Goal: Task Accomplishment & Management: Use online tool/utility

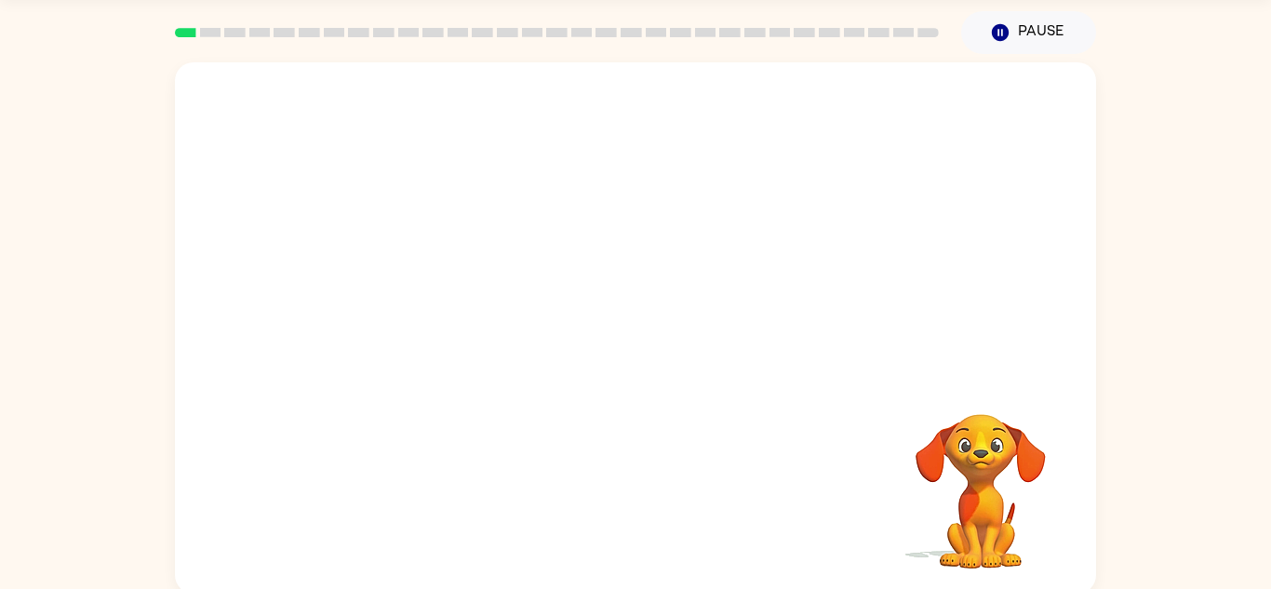
scroll to position [65, 0]
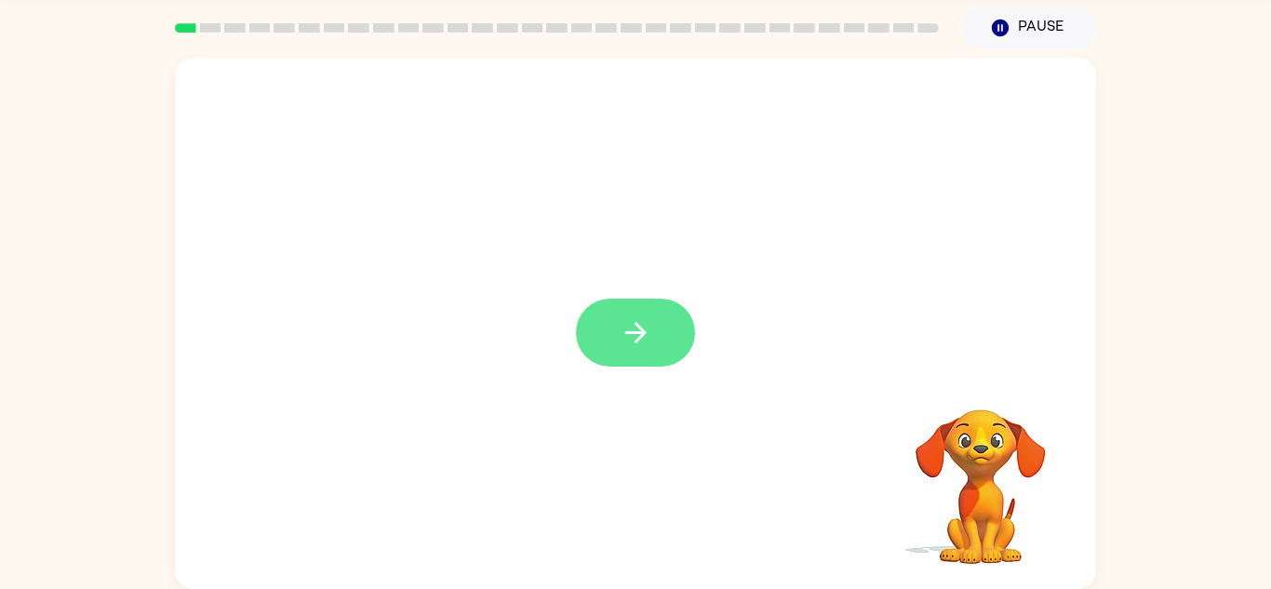
click at [663, 317] on button "button" at bounding box center [635, 333] width 119 height 68
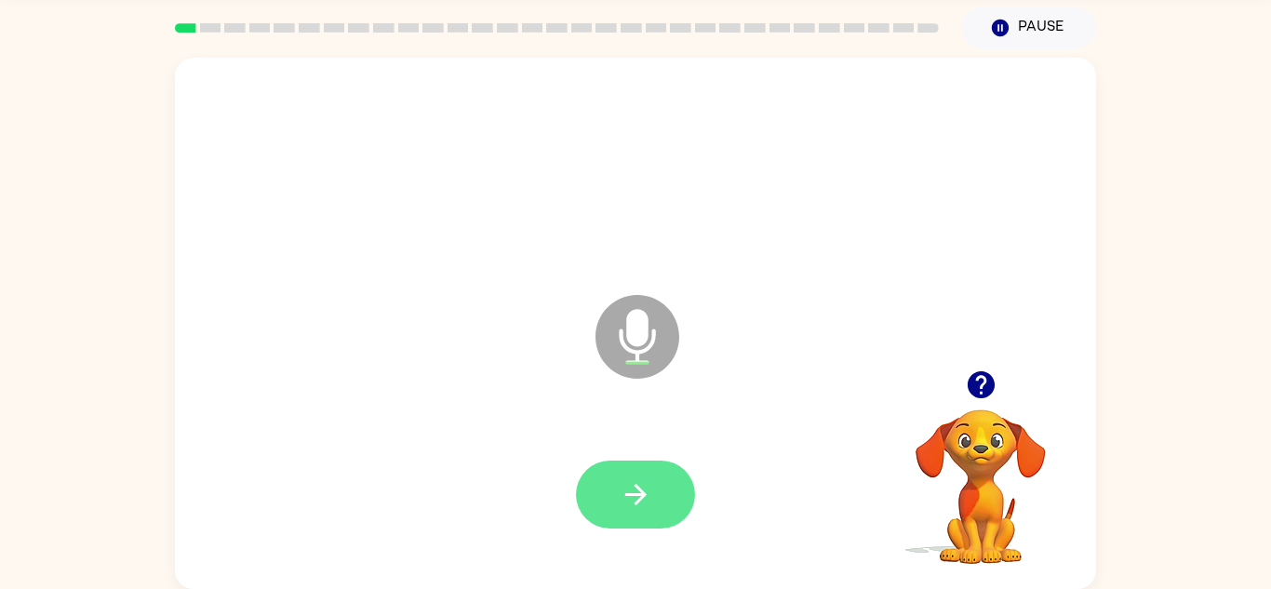
click at [642, 509] on icon "button" at bounding box center [636, 494] width 33 height 33
click at [965, 380] on icon "button" at bounding box center [981, 385] width 33 height 33
click at [638, 496] on icon "button" at bounding box center [636, 494] width 33 height 33
click at [659, 478] on button "button" at bounding box center [635, 495] width 119 height 68
click at [648, 489] on icon "button" at bounding box center [636, 494] width 33 height 33
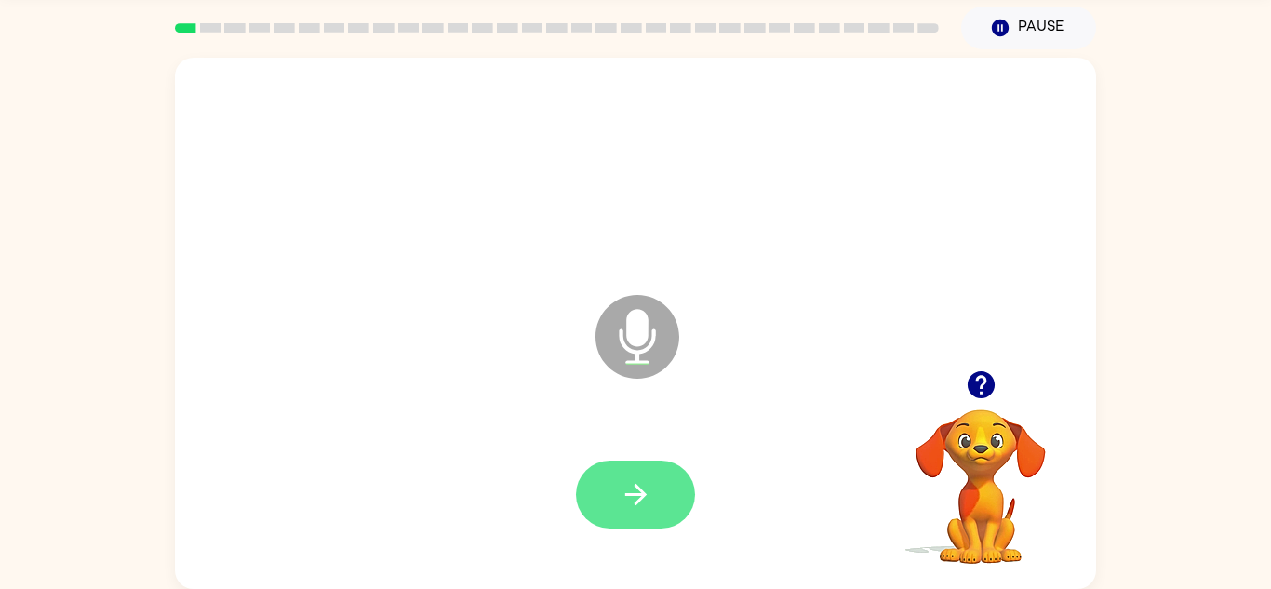
click at [647, 493] on icon "button" at bounding box center [636, 494] width 33 height 33
click at [647, 488] on icon "button" at bounding box center [636, 494] width 33 height 33
click at [615, 476] on button "button" at bounding box center [635, 495] width 119 height 68
click at [637, 481] on icon "button" at bounding box center [636, 494] width 33 height 33
click at [612, 488] on button "button" at bounding box center [635, 495] width 119 height 68
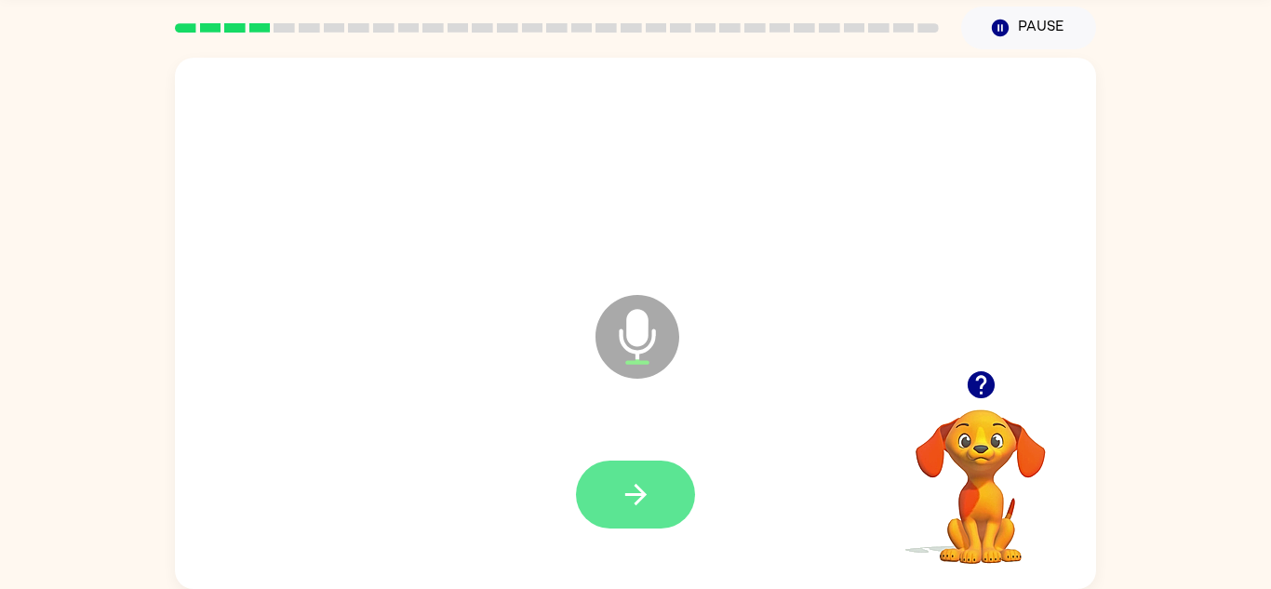
click at [633, 497] on icon "button" at bounding box center [636, 494] width 33 height 33
click at [642, 497] on icon "button" at bounding box center [634, 494] width 21 height 21
click at [648, 505] on icon "button" at bounding box center [636, 494] width 33 height 33
click at [623, 489] on icon "button" at bounding box center [636, 494] width 33 height 33
click at [657, 503] on button "button" at bounding box center [635, 495] width 119 height 68
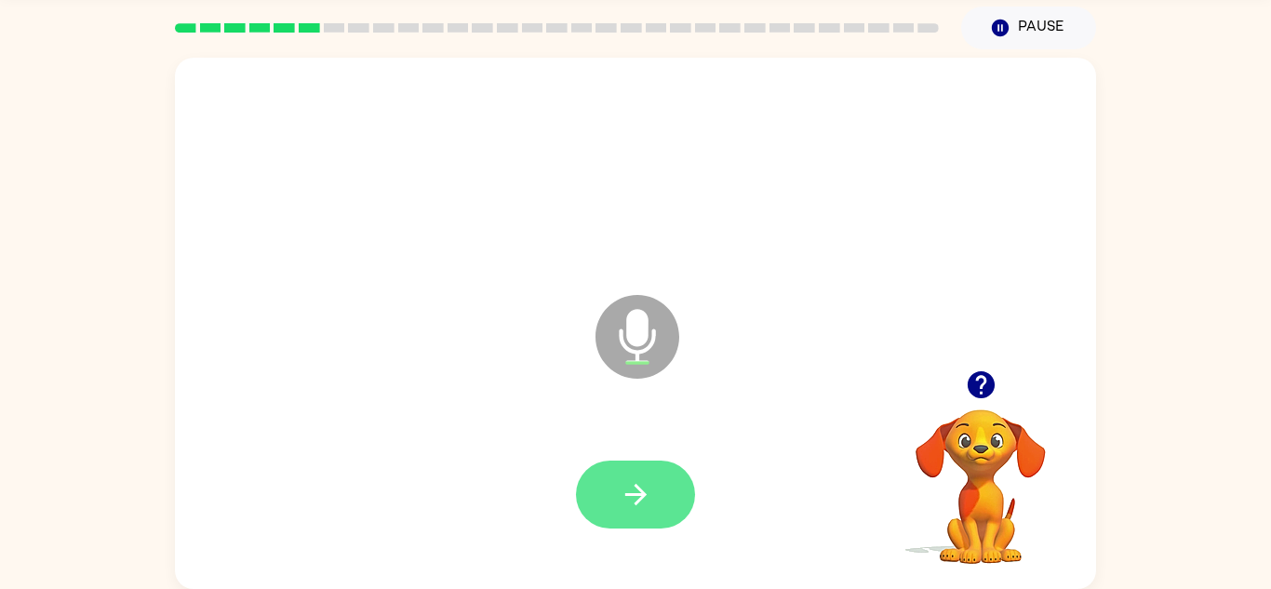
click at [650, 503] on icon "button" at bounding box center [636, 494] width 33 height 33
click at [651, 504] on icon "button" at bounding box center [636, 494] width 33 height 33
click at [623, 489] on icon "button" at bounding box center [636, 494] width 33 height 33
click at [660, 489] on button "button" at bounding box center [635, 495] width 119 height 68
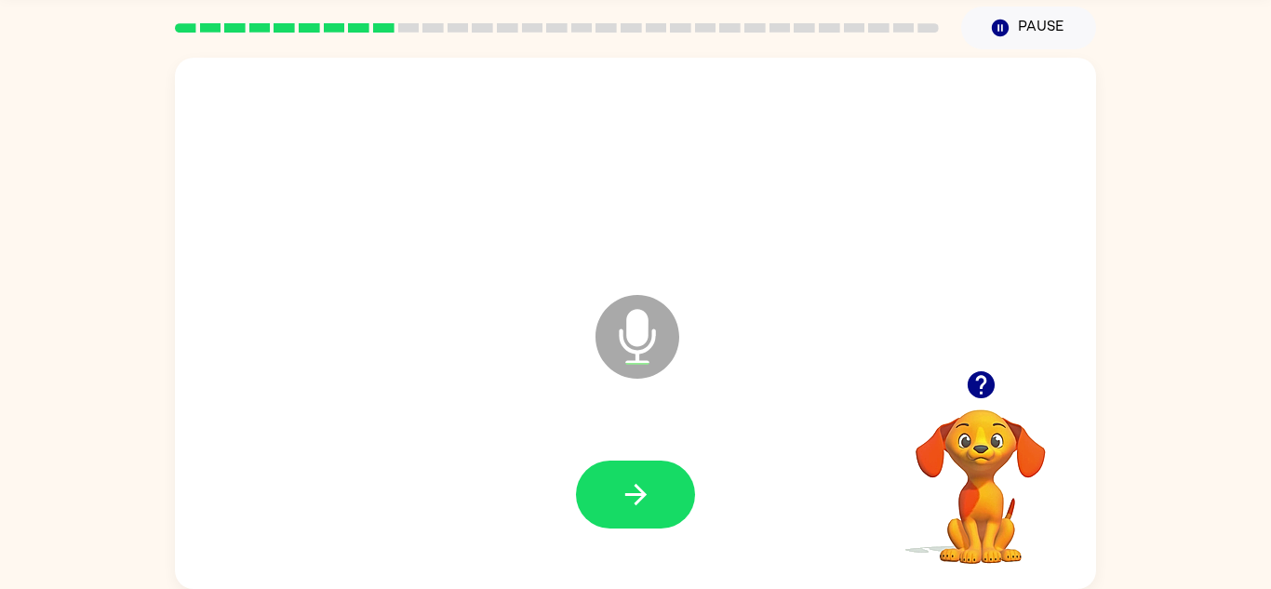
click at [983, 402] on button "button" at bounding box center [981, 384] width 47 height 47
click at [640, 494] on icon "button" at bounding box center [634, 494] width 21 height 21
click at [627, 496] on icon "button" at bounding box center [636, 494] width 33 height 33
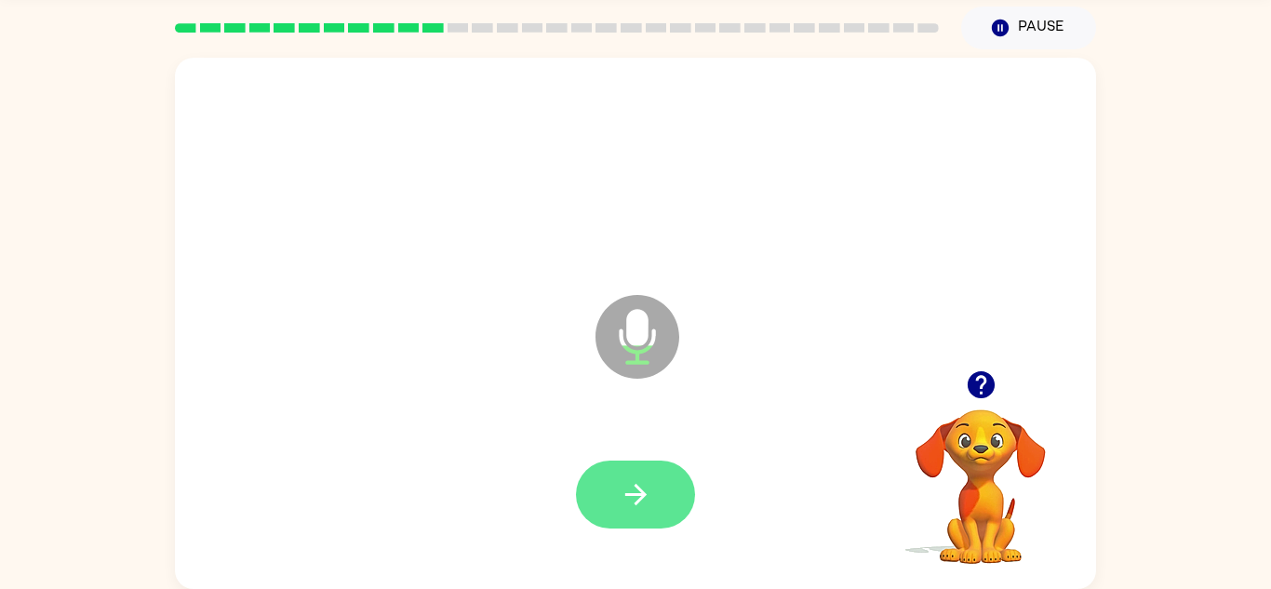
click at [654, 502] on button "button" at bounding box center [635, 495] width 119 height 68
click at [641, 496] on icon "button" at bounding box center [634, 494] width 21 height 21
click at [646, 482] on icon "button" at bounding box center [636, 494] width 33 height 33
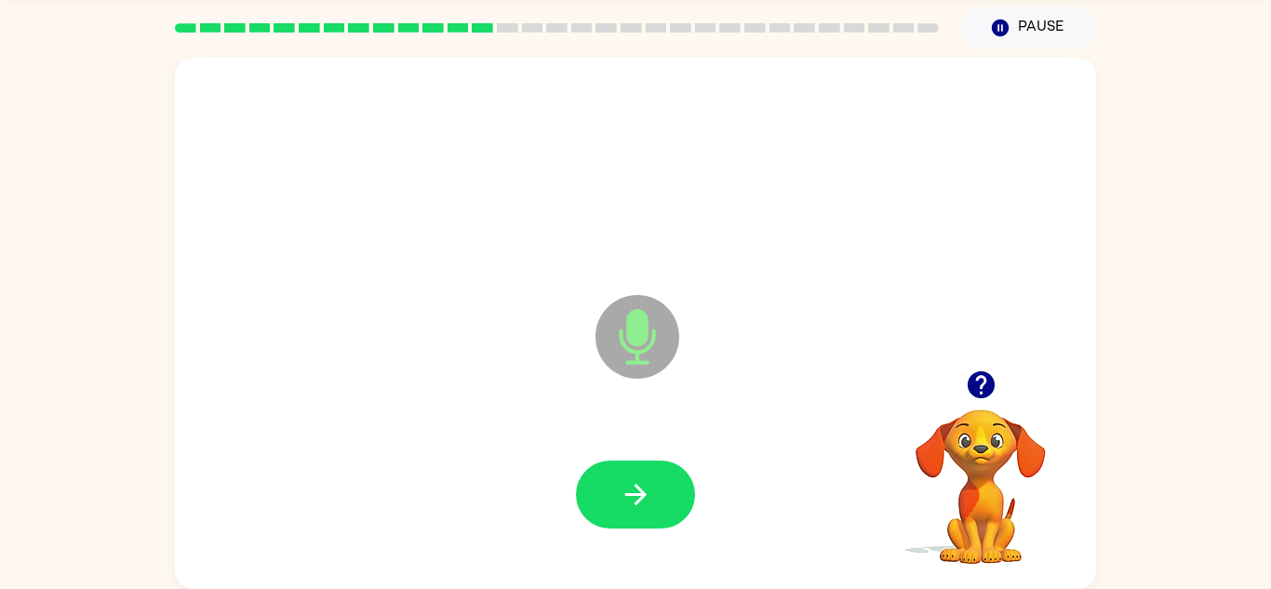
click at [983, 409] on div at bounding box center [981, 384] width 186 height 47
click at [976, 383] on icon "button" at bounding box center [980, 384] width 27 height 27
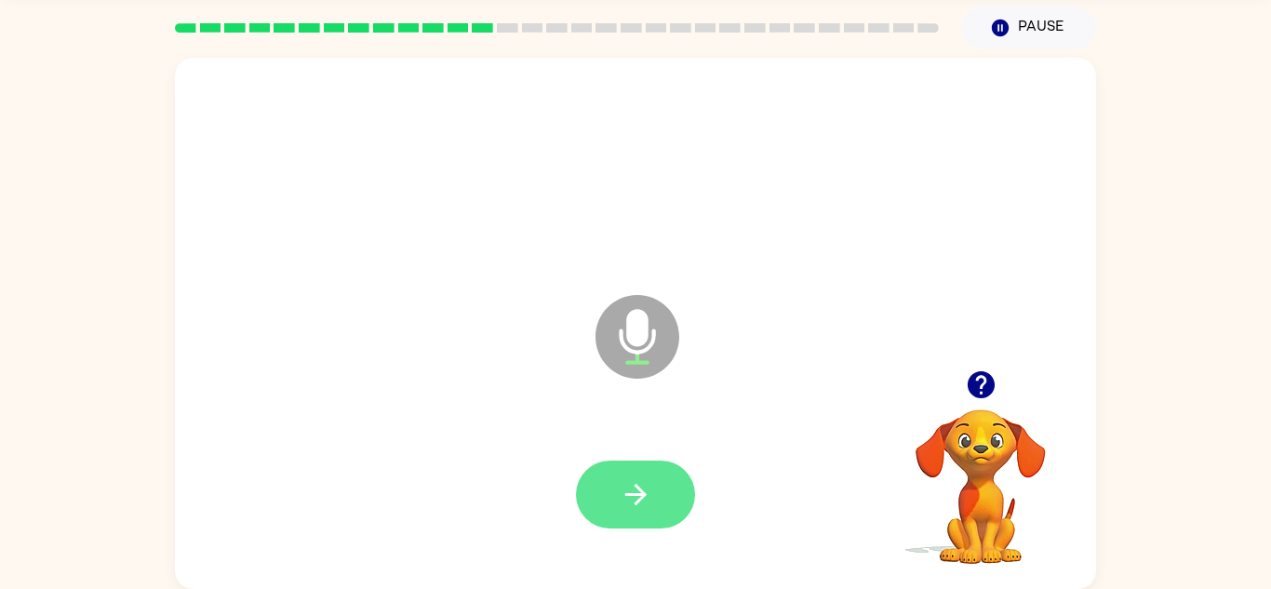
click at [654, 502] on button "button" at bounding box center [635, 495] width 119 height 68
click at [645, 484] on icon "button" at bounding box center [636, 494] width 33 height 33
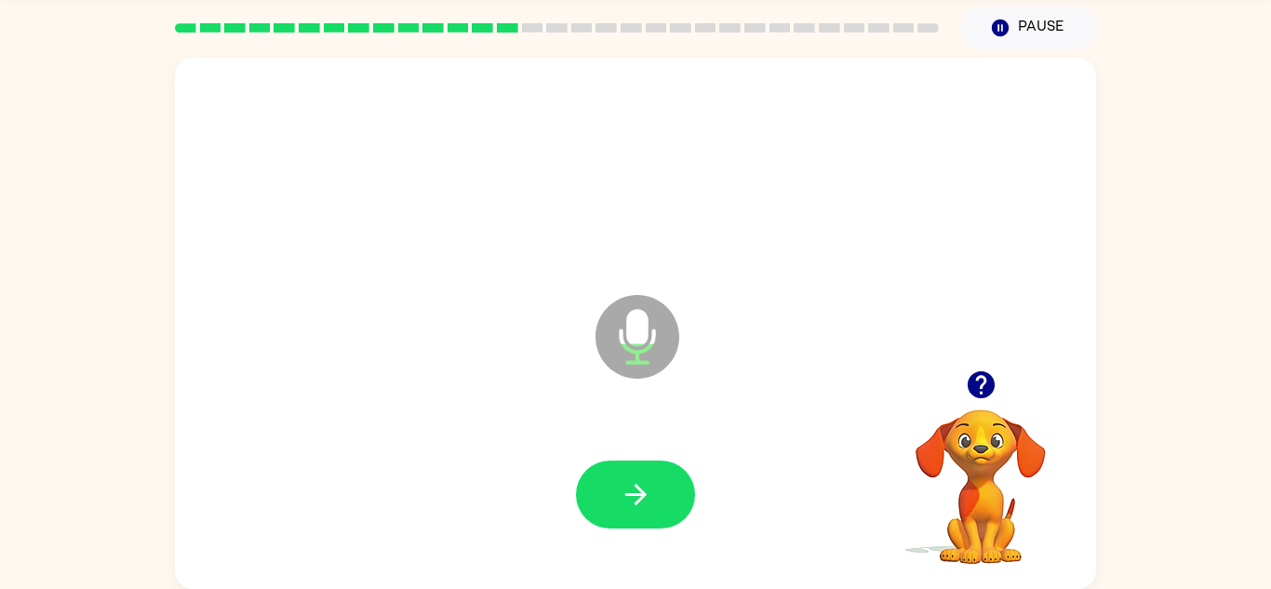
click at [965, 395] on icon "button" at bounding box center [981, 385] width 33 height 33
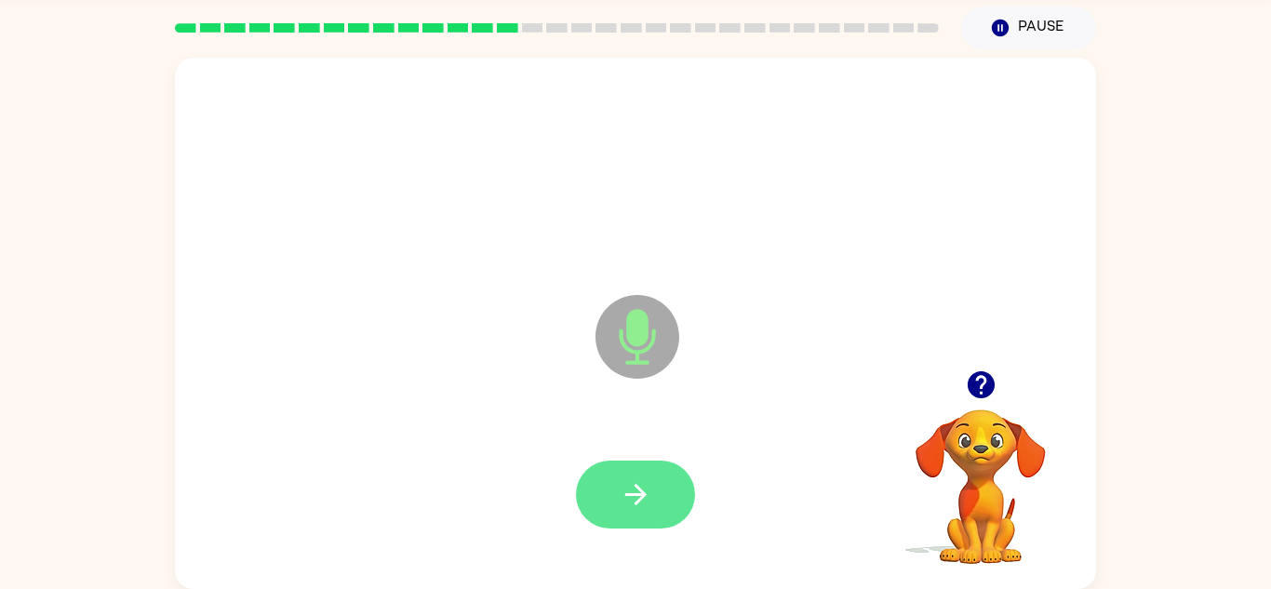
click at [636, 490] on icon "button" at bounding box center [636, 494] width 33 height 33
click at [658, 501] on button "button" at bounding box center [635, 495] width 119 height 68
click at [640, 483] on icon "button" at bounding box center [636, 494] width 33 height 33
click at [586, 474] on button "button" at bounding box center [635, 495] width 119 height 68
click at [643, 498] on icon "button" at bounding box center [634, 494] width 21 height 21
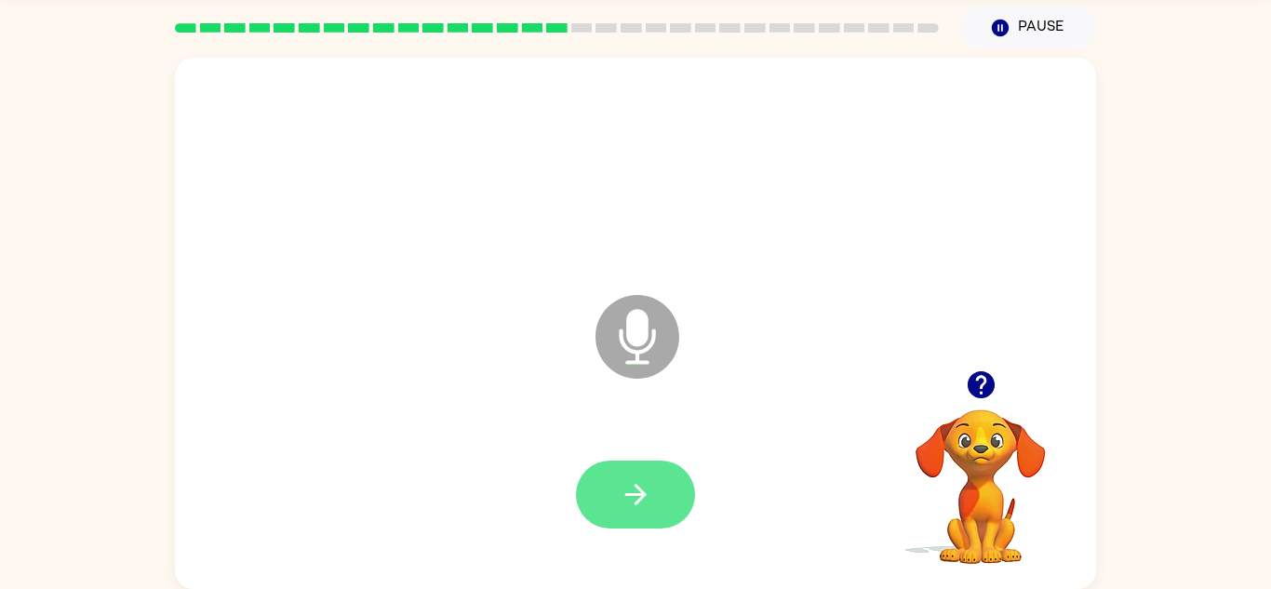
click at [647, 493] on icon "button" at bounding box center [636, 494] width 33 height 33
click at [650, 499] on icon "button" at bounding box center [636, 494] width 33 height 33
click at [639, 488] on icon "button" at bounding box center [634, 494] width 21 height 21
click at [663, 494] on button "button" at bounding box center [635, 495] width 119 height 68
click at [653, 503] on button "button" at bounding box center [635, 495] width 119 height 68
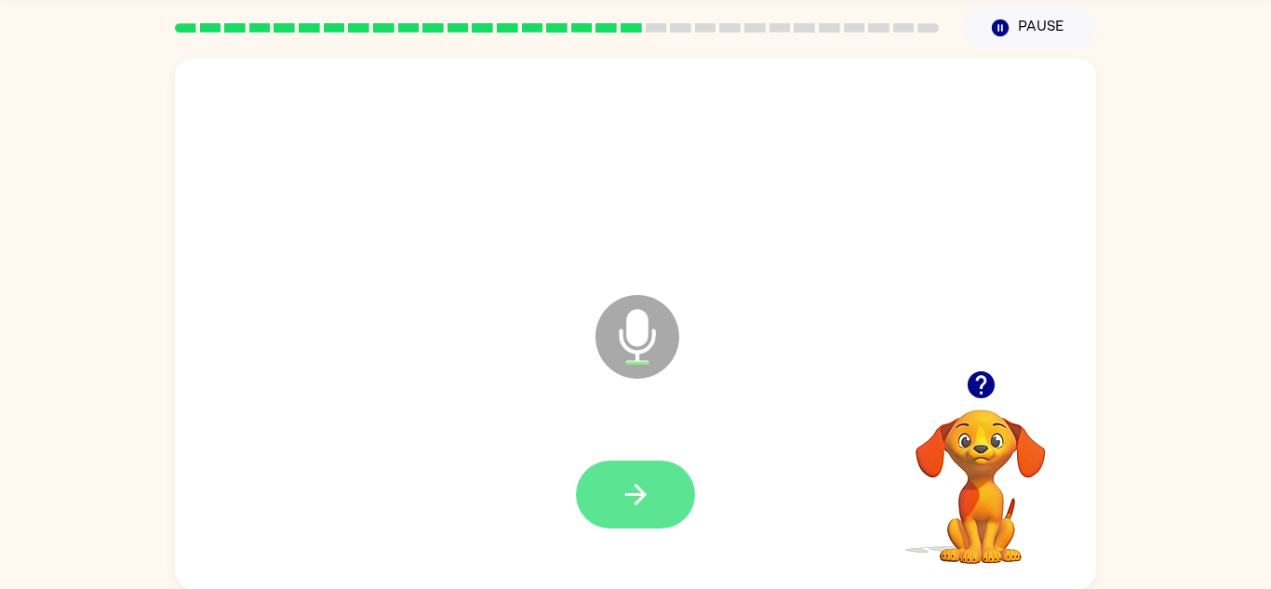
click at [644, 496] on icon "button" at bounding box center [634, 494] width 21 height 21
click at [647, 496] on icon "button" at bounding box center [636, 494] width 33 height 33
click at [641, 503] on icon "button" at bounding box center [636, 494] width 33 height 33
click at [646, 492] on icon "button" at bounding box center [636, 494] width 33 height 33
click at [634, 485] on icon "button" at bounding box center [636, 494] width 33 height 33
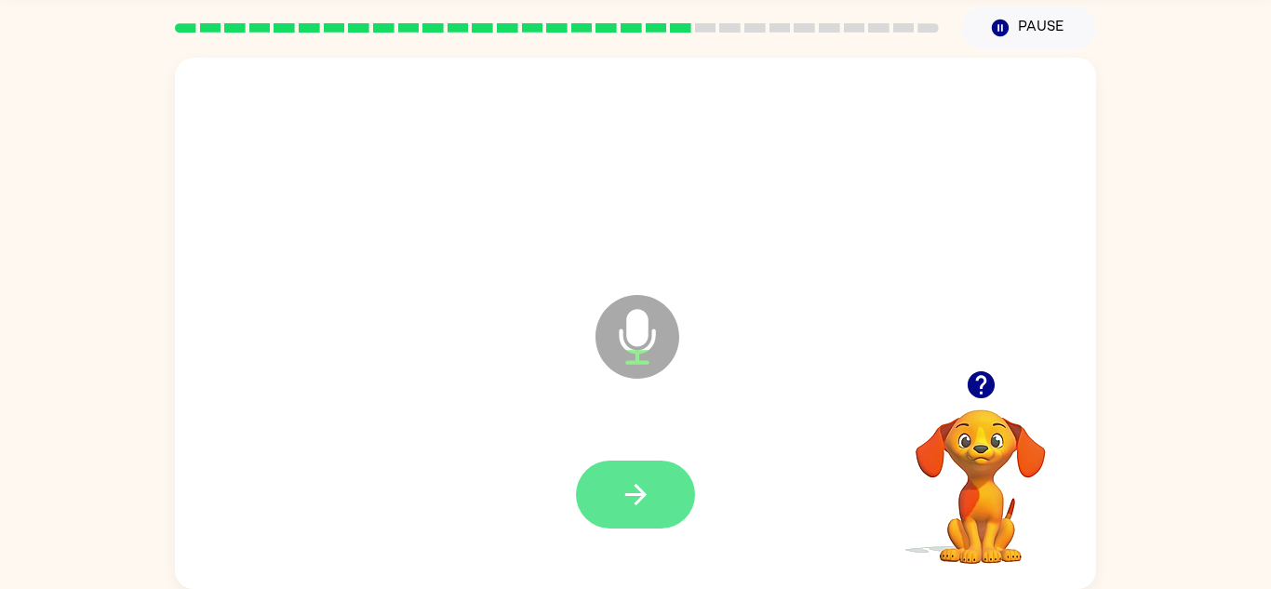
click at [633, 486] on icon "button" at bounding box center [636, 494] width 33 height 33
click at [644, 490] on icon "button" at bounding box center [636, 494] width 33 height 33
click at [631, 493] on icon "button" at bounding box center [634, 494] width 21 height 21
click at [631, 481] on icon "button" at bounding box center [636, 494] width 33 height 33
click at [633, 489] on icon "button" at bounding box center [636, 494] width 33 height 33
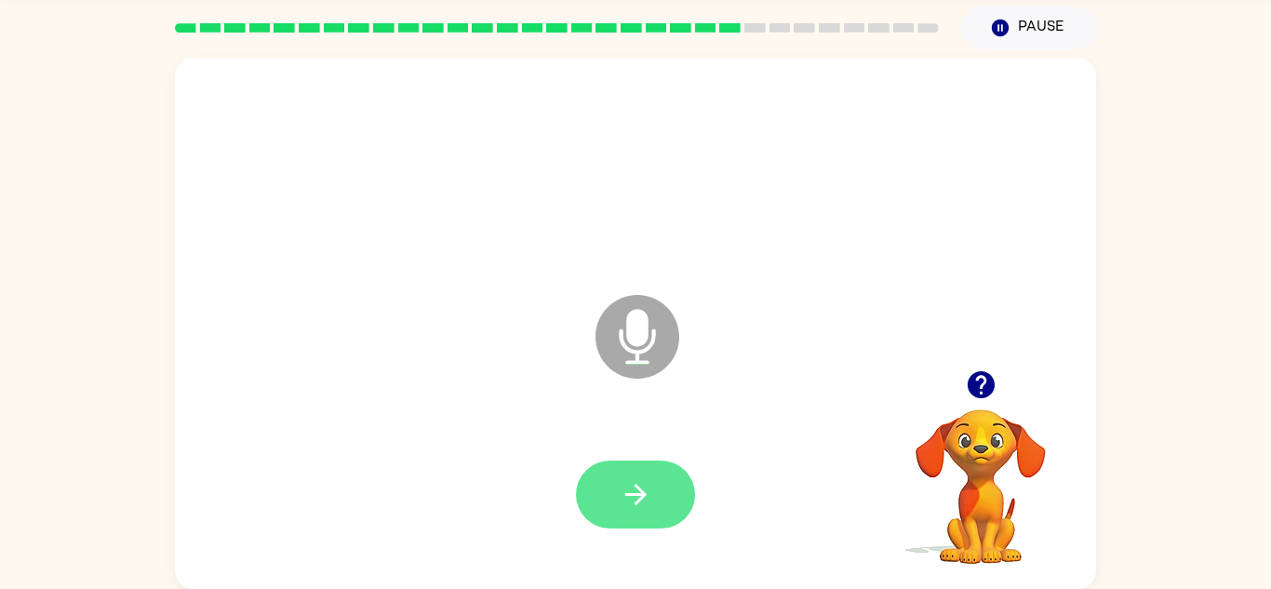
click at [650, 501] on icon "button" at bounding box center [636, 494] width 33 height 33
click at [628, 480] on icon "button" at bounding box center [636, 494] width 33 height 33
click at [642, 500] on icon "button" at bounding box center [636, 494] width 33 height 33
click at [627, 505] on icon "button" at bounding box center [636, 494] width 33 height 33
click at [677, 496] on button "button" at bounding box center [635, 495] width 119 height 68
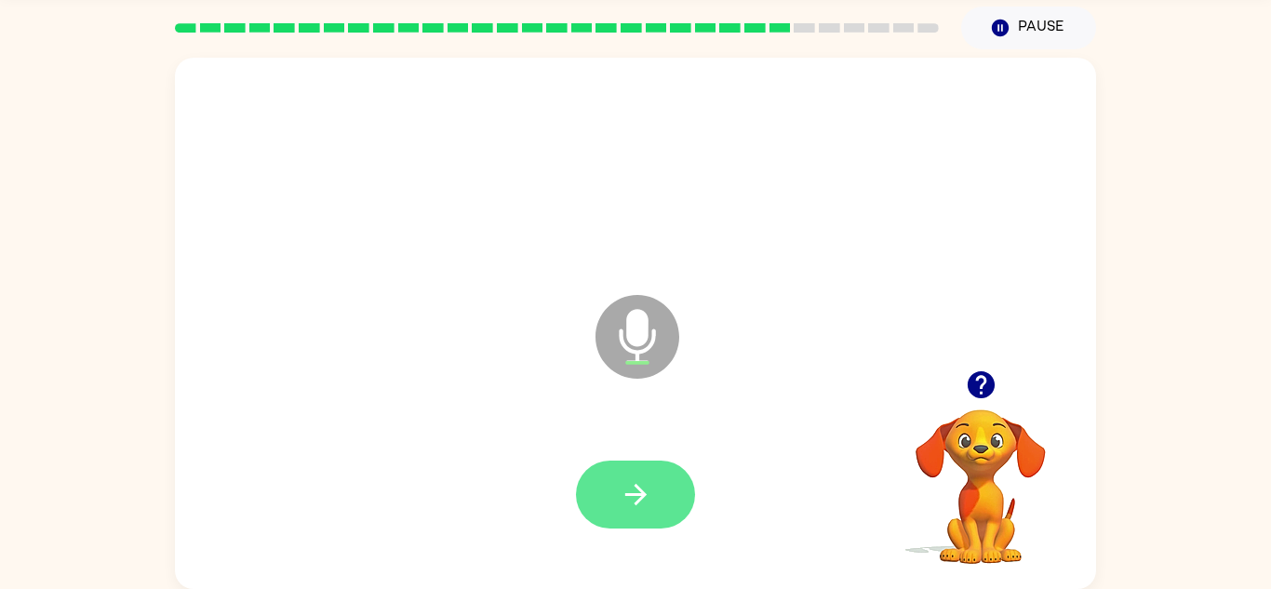
click at [654, 500] on button "button" at bounding box center [635, 495] width 119 height 68
click at [646, 492] on icon "button" at bounding box center [636, 494] width 33 height 33
click at [648, 490] on icon "button" at bounding box center [636, 494] width 33 height 33
click at [643, 500] on icon "button" at bounding box center [636, 494] width 33 height 33
click at [634, 491] on icon "button" at bounding box center [636, 494] width 33 height 33
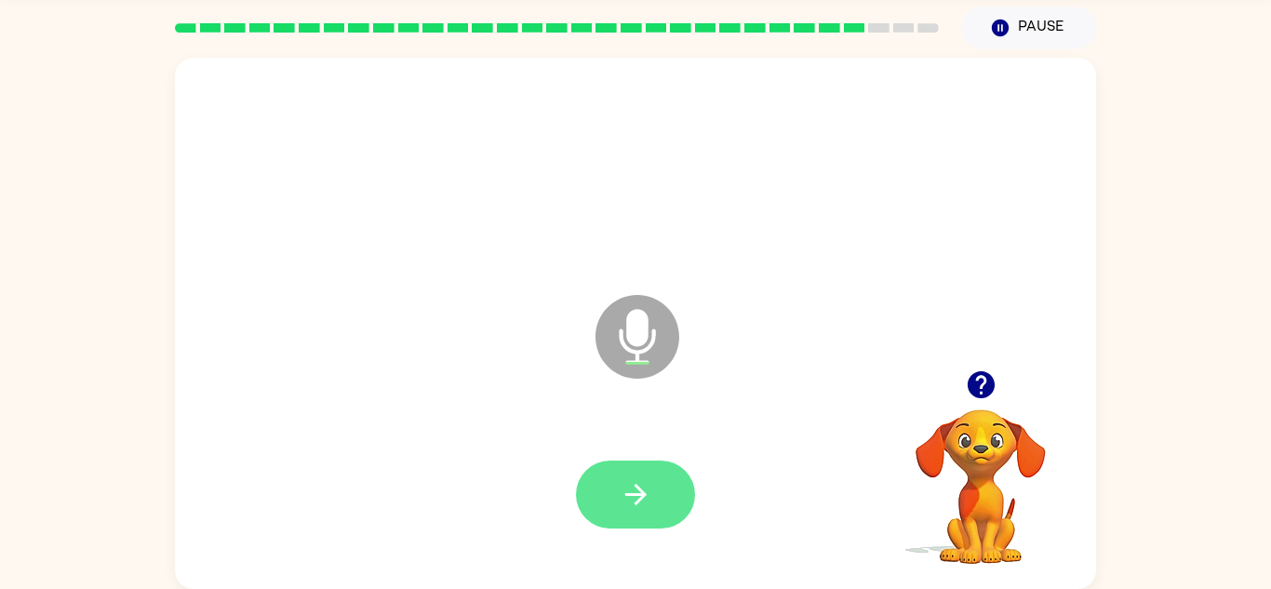
click at [629, 514] on button "button" at bounding box center [635, 495] width 119 height 68
click at [635, 497] on icon "button" at bounding box center [636, 494] width 33 height 33
click at [630, 500] on icon "button" at bounding box center [636, 494] width 33 height 33
click at [614, 486] on button "button" at bounding box center [635, 495] width 119 height 68
click at [630, 480] on icon "button" at bounding box center [636, 494] width 33 height 33
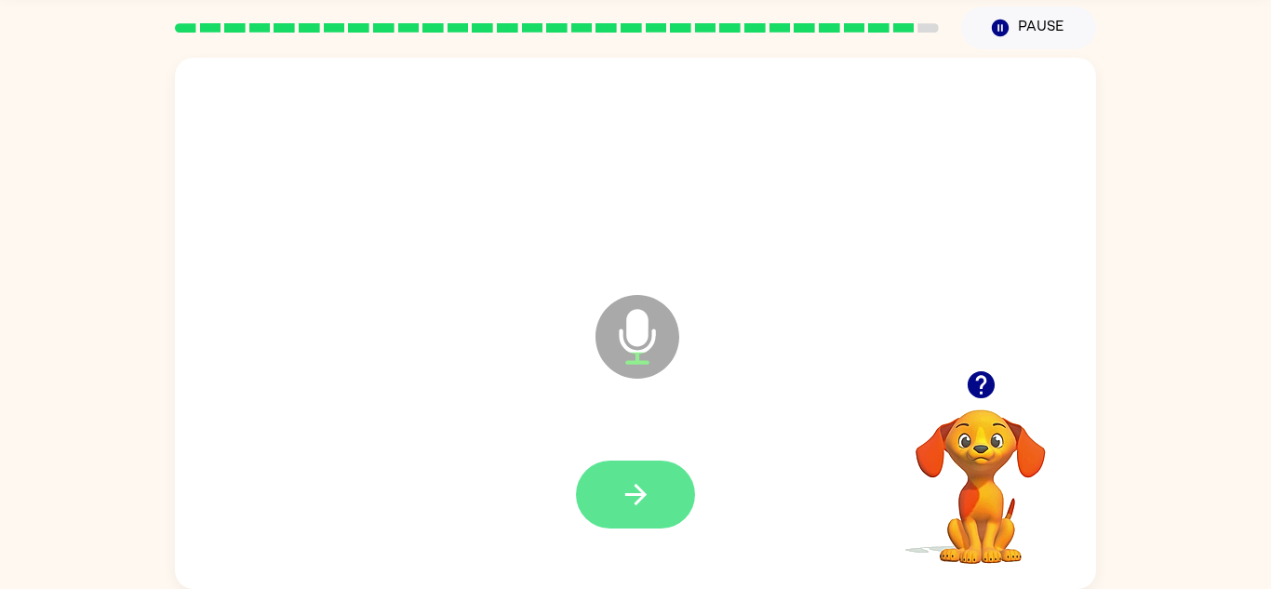
click at [654, 492] on button "button" at bounding box center [635, 495] width 119 height 68
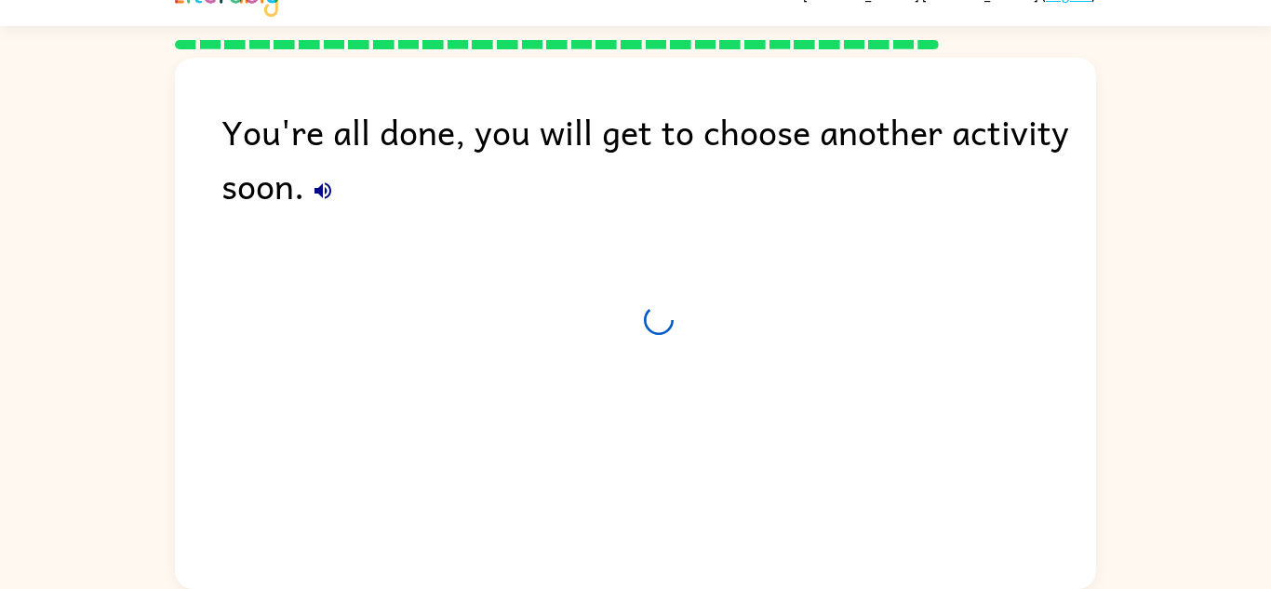
scroll to position [32, 0]
